Goal: Task Accomplishment & Management: Manage account settings

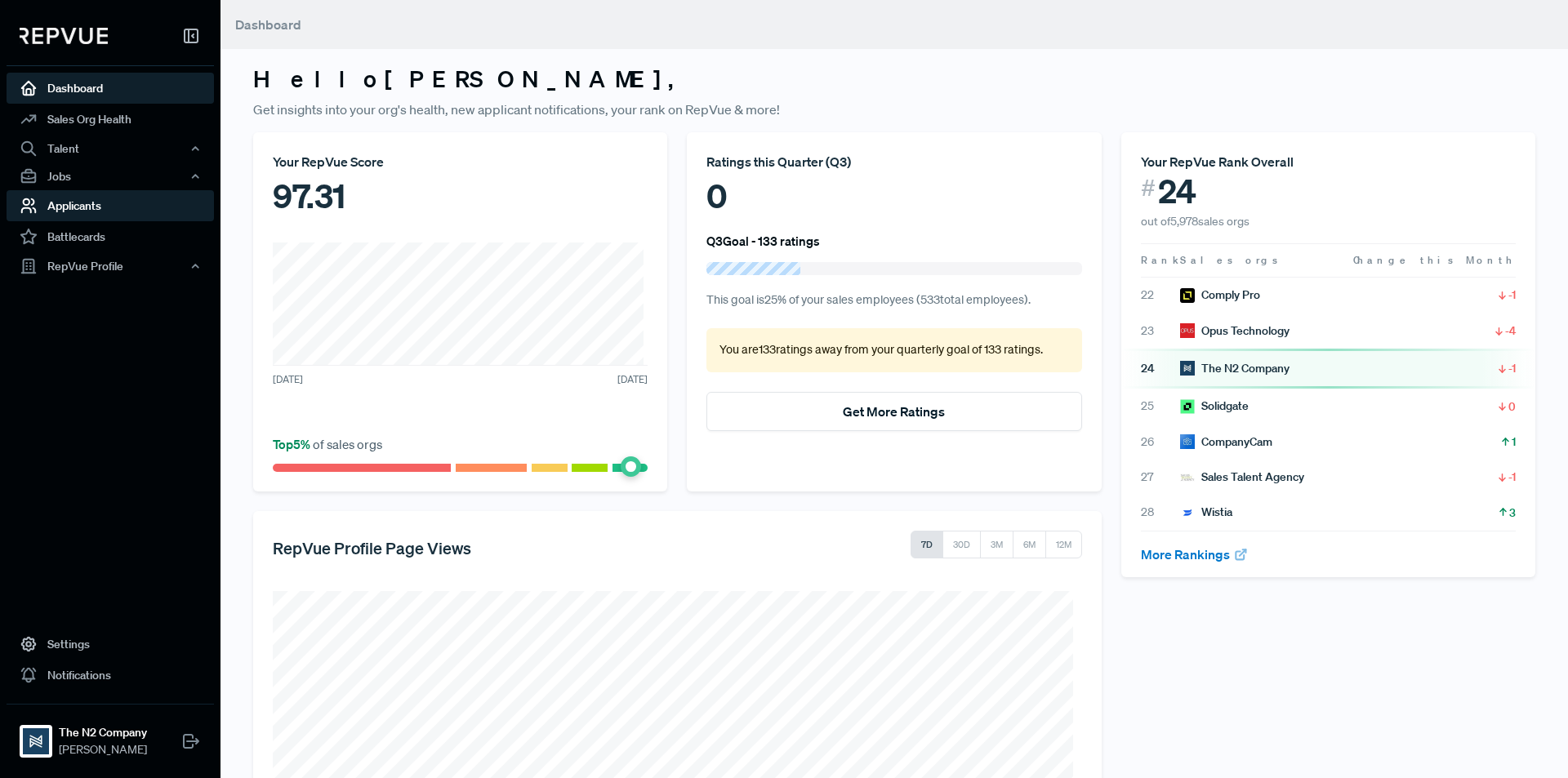
click at [141, 201] on link "Applicants" at bounding box center [110, 205] width 207 height 31
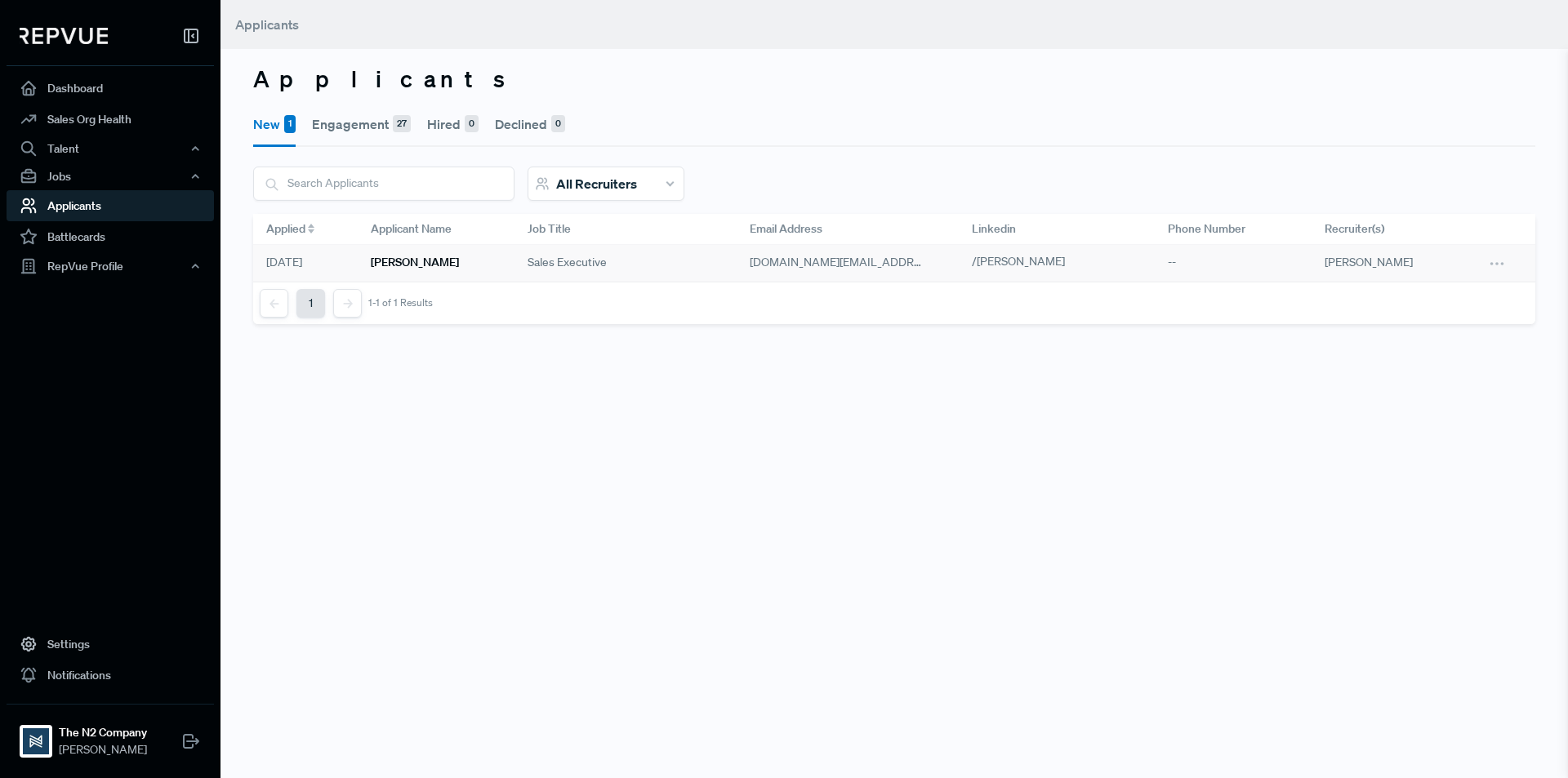
click at [420, 268] on h6 "Matt Sellars" at bounding box center [415, 263] width 88 height 14
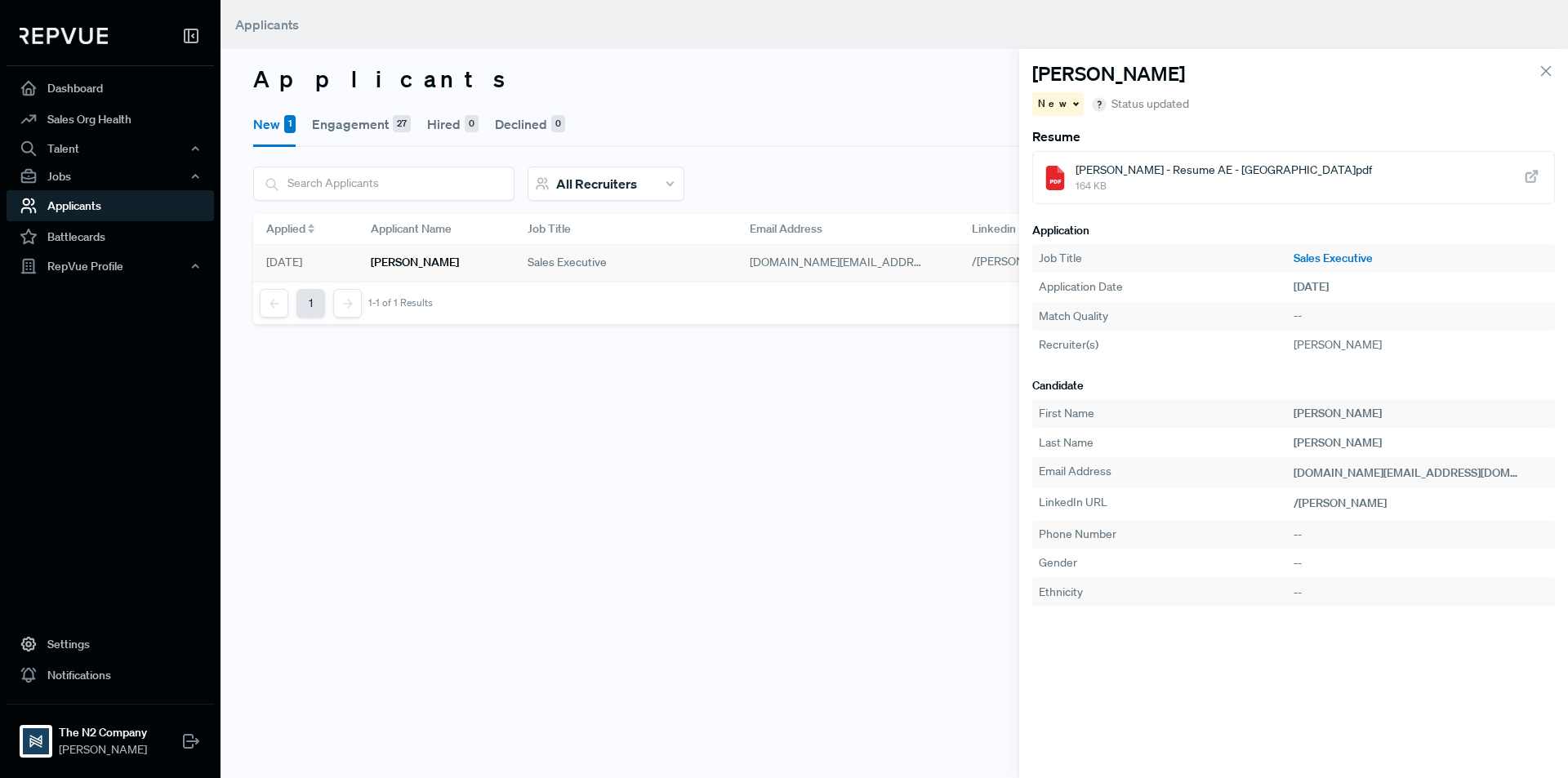
click at [1150, 174] on span "Matt Sellars - Resume AE - US.pdf" at bounding box center [1224, 170] width 297 height 17
click at [863, 117] on div "New 1 Engagement 27 Hired 0 Declined 0" at bounding box center [894, 124] width 1282 height 48
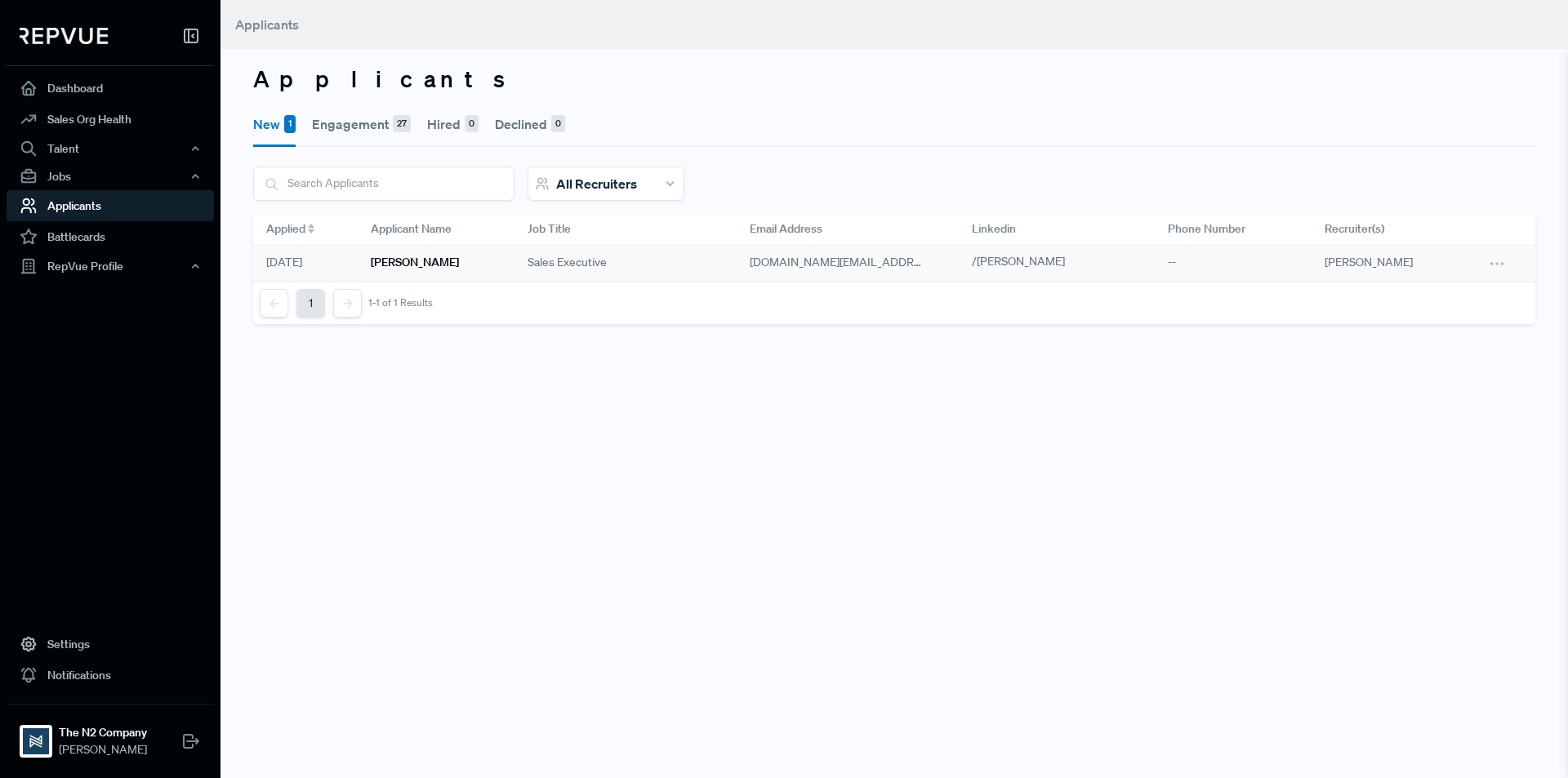
click at [398, 259] on h6 "Matt Sellars" at bounding box center [415, 263] width 88 height 14
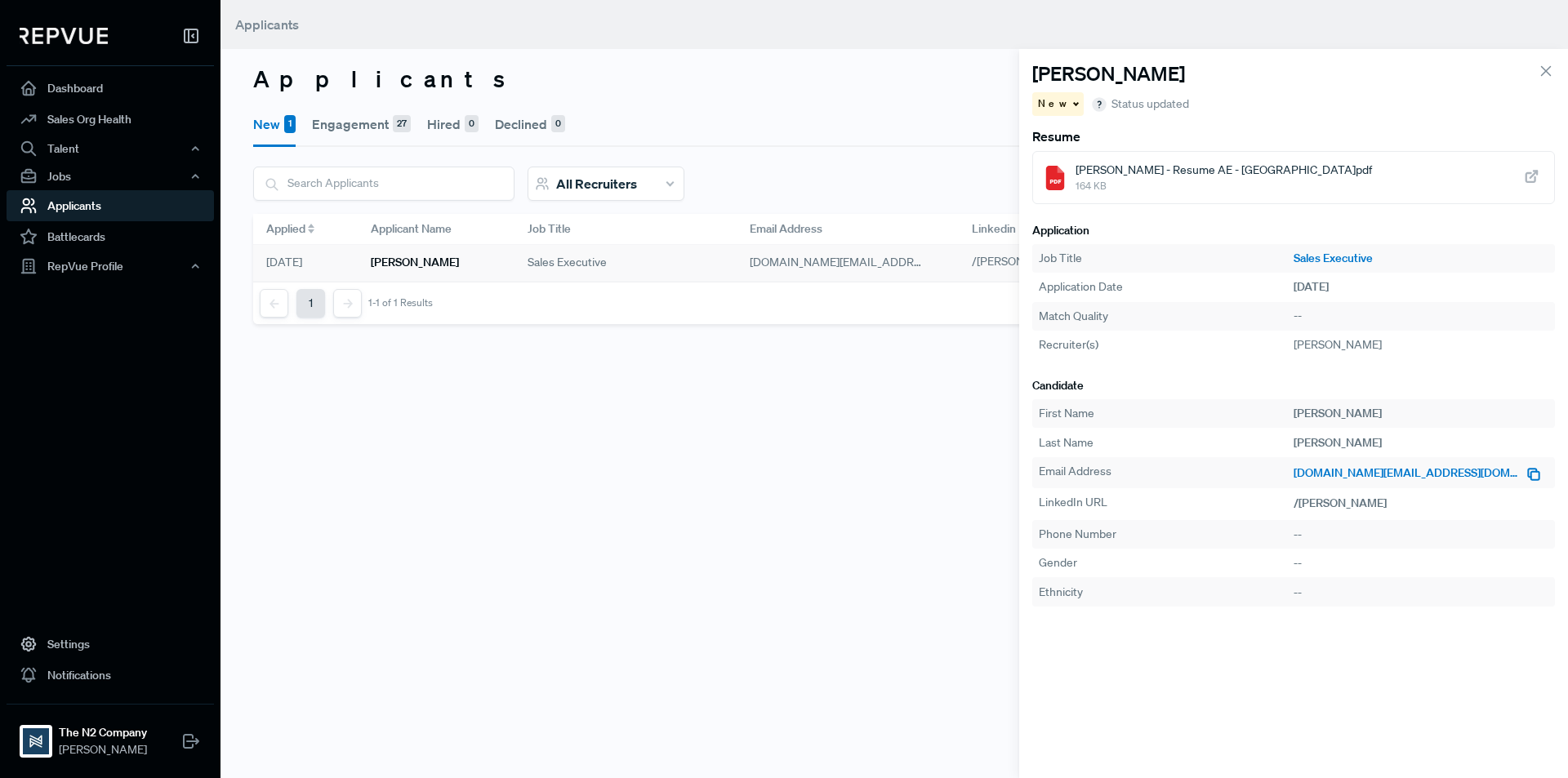
drag, startPoint x: 1505, startPoint y: 470, endPoint x: 1485, endPoint y: 477, distance: 21.2
click at [1481, 477] on div "matthewsellars.contact@gmail.com" at bounding box center [1421, 473] width 255 height 20
click at [1528, 477] on use "button" at bounding box center [1533, 474] width 10 height 10
click at [1187, 171] on span "Matt Sellars - Resume AE - US.pdf" at bounding box center [1224, 170] width 297 height 17
click at [1165, 183] on span "164 KB" at bounding box center [1224, 185] width 297 height 14
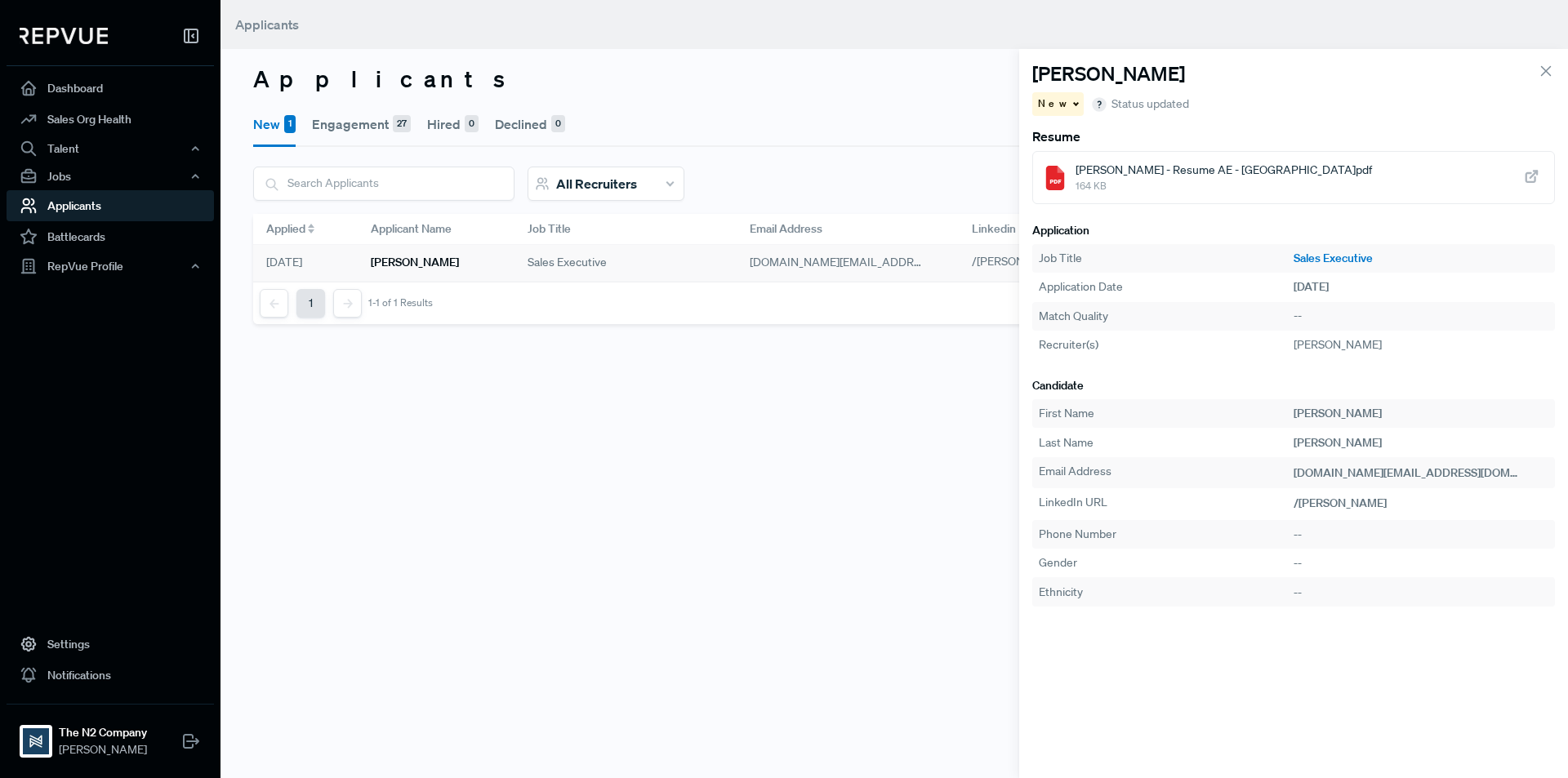
click at [1049, 106] on span "New" at bounding box center [1053, 103] width 31 height 14
click at [1049, 133] on span "Engagement" at bounding box center [1077, 132] width 66 height 14
